Goal: Task Accomplishment & Management: Manage account settings

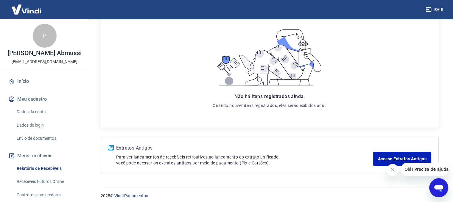
scroll to position [94, 0]
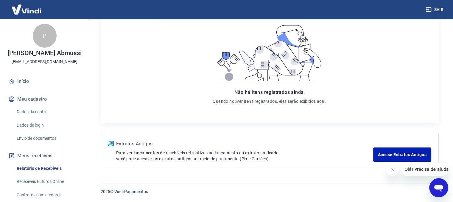
click at [390, 172] on button "Fechar mensagem da empresa" at bounding box center [393, 170] width 12 height 12
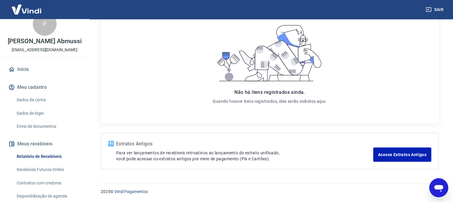
scroll to position [48, 0]
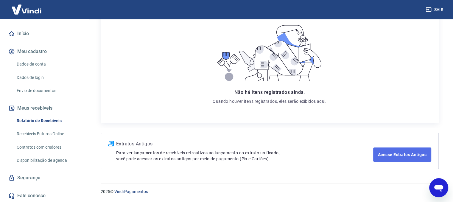
click at [404, 157] on link "Acesse Extratos Antigos" at bounding box center [402, 154] width 58 height 14
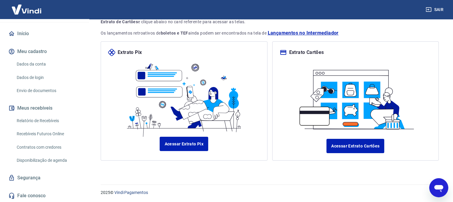
scroll to position [57, 0]
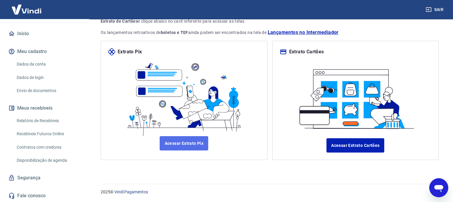
click at [196, 141] on link "Acessar Extrato Pix" at bounding box center [184, 143] width 49 height 14
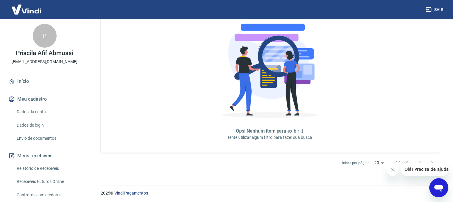
scroll to position [169, 0]
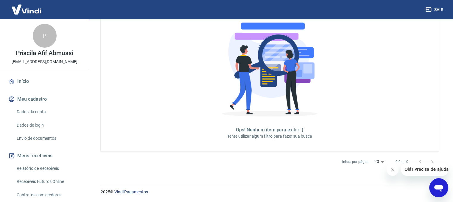
click at [48, 63] on p "[EMAIL_ADDRESS][DOMAIN_NAME]" at bounding box center [45, 62] width 66 height 6
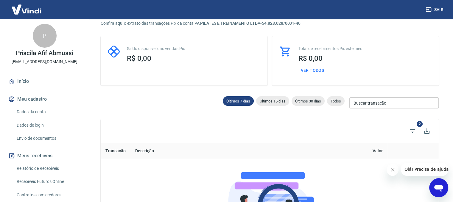
scroll to position [0, 0]
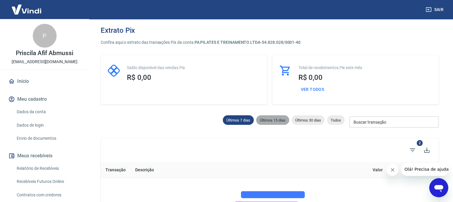
click at [270, 123] on div "Últimos 15 dias" at bounding box center [272, 120] width 33 height 10
type input "[DATE]"
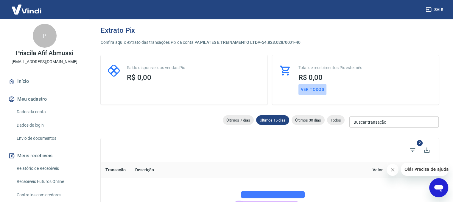
click at [317, 89] on button "Ver todos" at bounding box center [312, 89] width 28 height 11
select select "receivable"
type input "[DATE]"
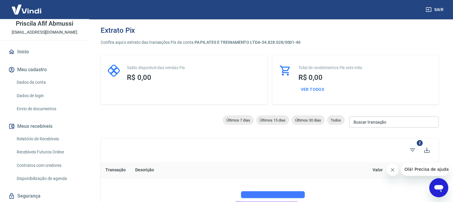
scroll to position [30, 0]
click at [46, 140] on link "Relatório de Recebíveis" at bounding box center [48, 139] width 68 height 12
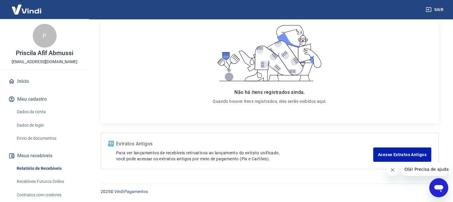
click at [392, 168] on icon "Fechar mensagem da empresa" at bounding box center [392, 169] width 5 height 5
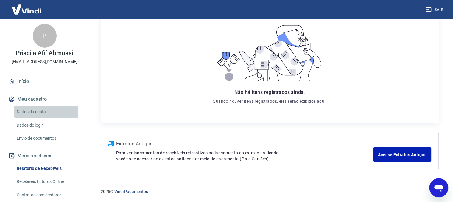
click at [36, 110] on link "Dados da conta" at bounding box center [48, 112] width 68 height 12
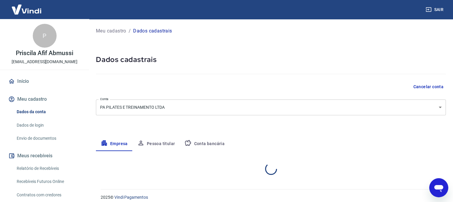
select select "SP"
select select "business"
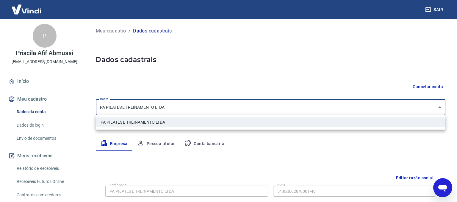
click at [439, 110] on body "Sair P Priscila Afif Abmussi [EMAIL_ADDRESS][DOMAIN_NAME] Início Meu cadastro D…" at bounding box center [228, 101] width 457 height 202
click at [439, 110] on div at bounding box center [228, 101] width 457 height 202
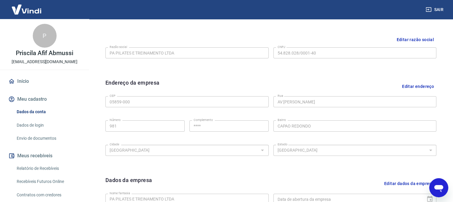
scroll to position [228, 0]
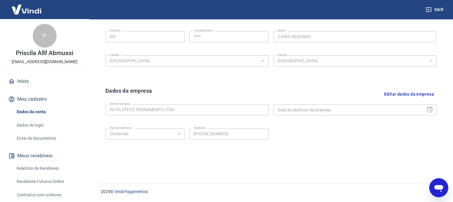
click at [25, 167] on link "Relatório de Recebíveis" at bounding box center [48, 168] width 68 height 12
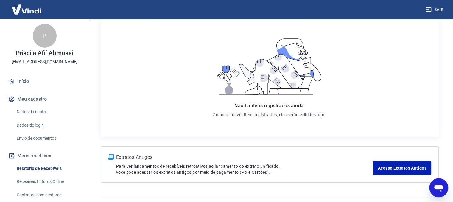
scroll to position [94, 0]
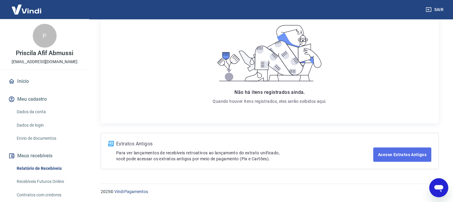
click at [415, 154] on link "Acesse Extratos Antigos" at bounding box center [402, 154] width 58 height 14
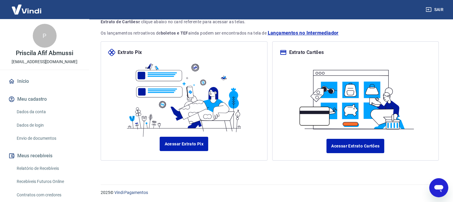
scroll to position [57, 0]
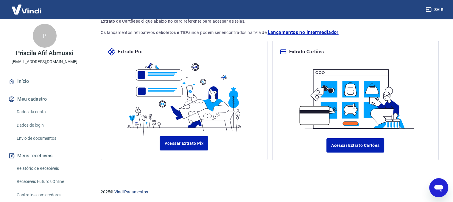
click at [296, 51] on p "Extrato Cartões" at bounding box center [306, 51] width 35 height 7
click at [377, 146] on link "Acessar Extrato Cartões" at bounding box center [355, 145] width 58 height 14
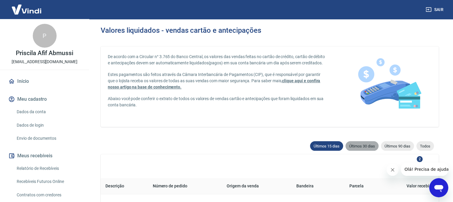
click at [360, 148] on span "Últimos 30 dias" at bounding box center [361, 146] width 33 height 4
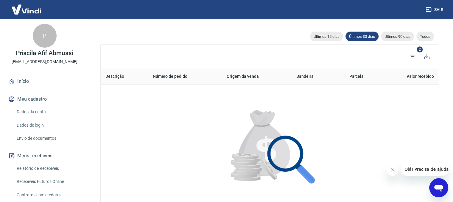
scroll to position [14, 0]
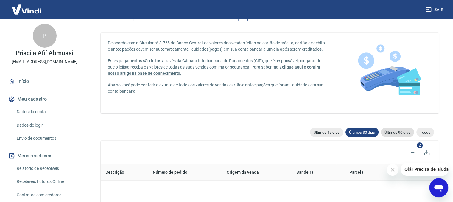
click at [397, 133] on span "Últimos 90 dias" at bounding box center [397, 132] width 33 height 4
type input "25/06/2025"
click at [420, 146] on span "2" at bounding box center [420, 145] width 6 height 6
click at [412, 151] on icon "Filtros" at bounding box center [412, 152] width 7 height 7
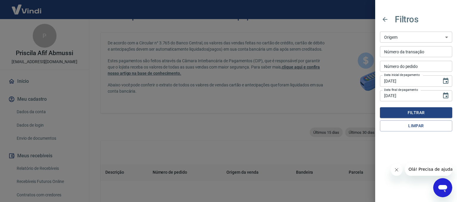
click at [281, 117] on div at bounding box center [228, 101] width 457 height 202
